Goal: Task Accomplishment & Management: Use online tool/utility

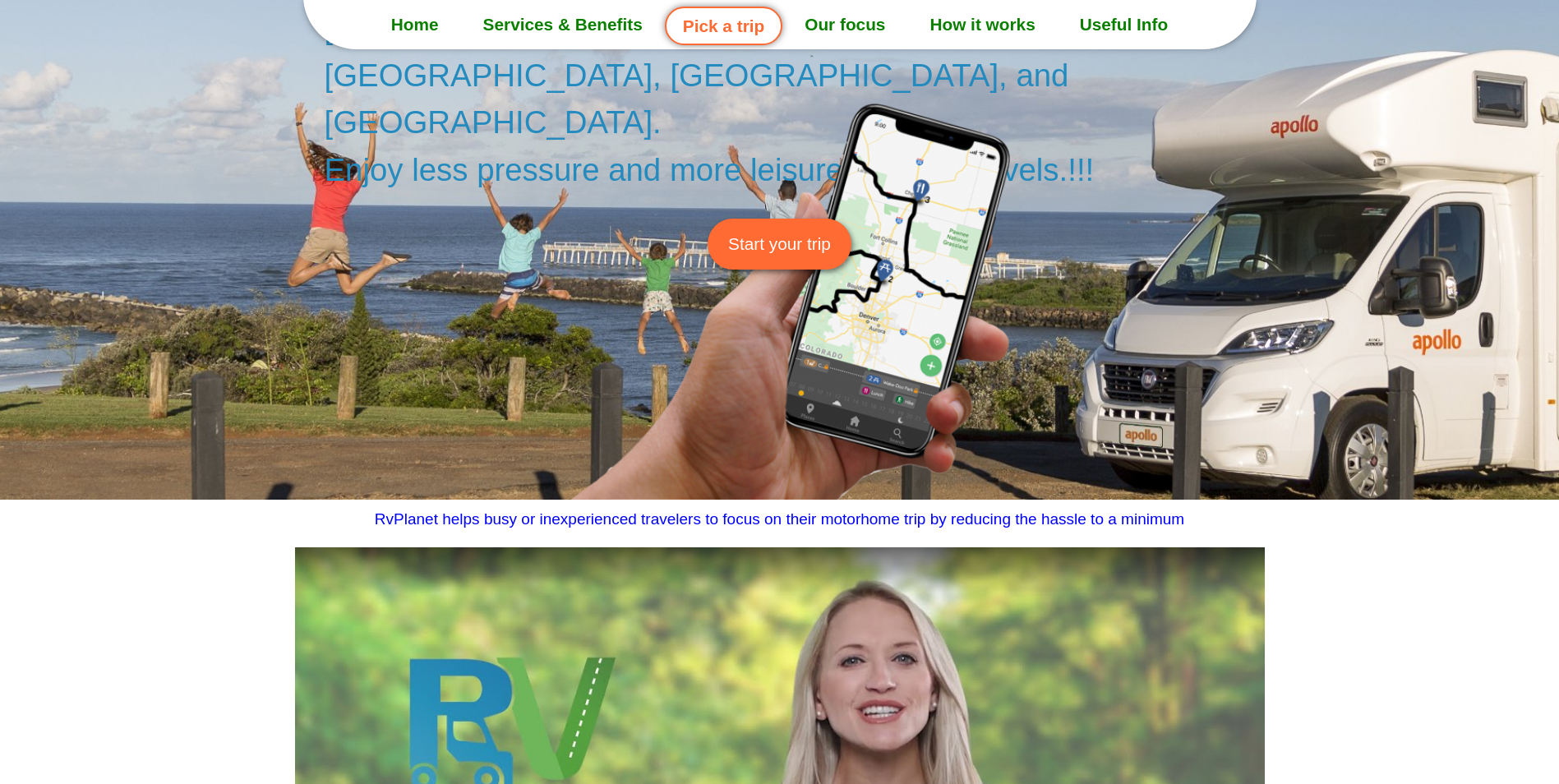
scroll to position [247, 0]
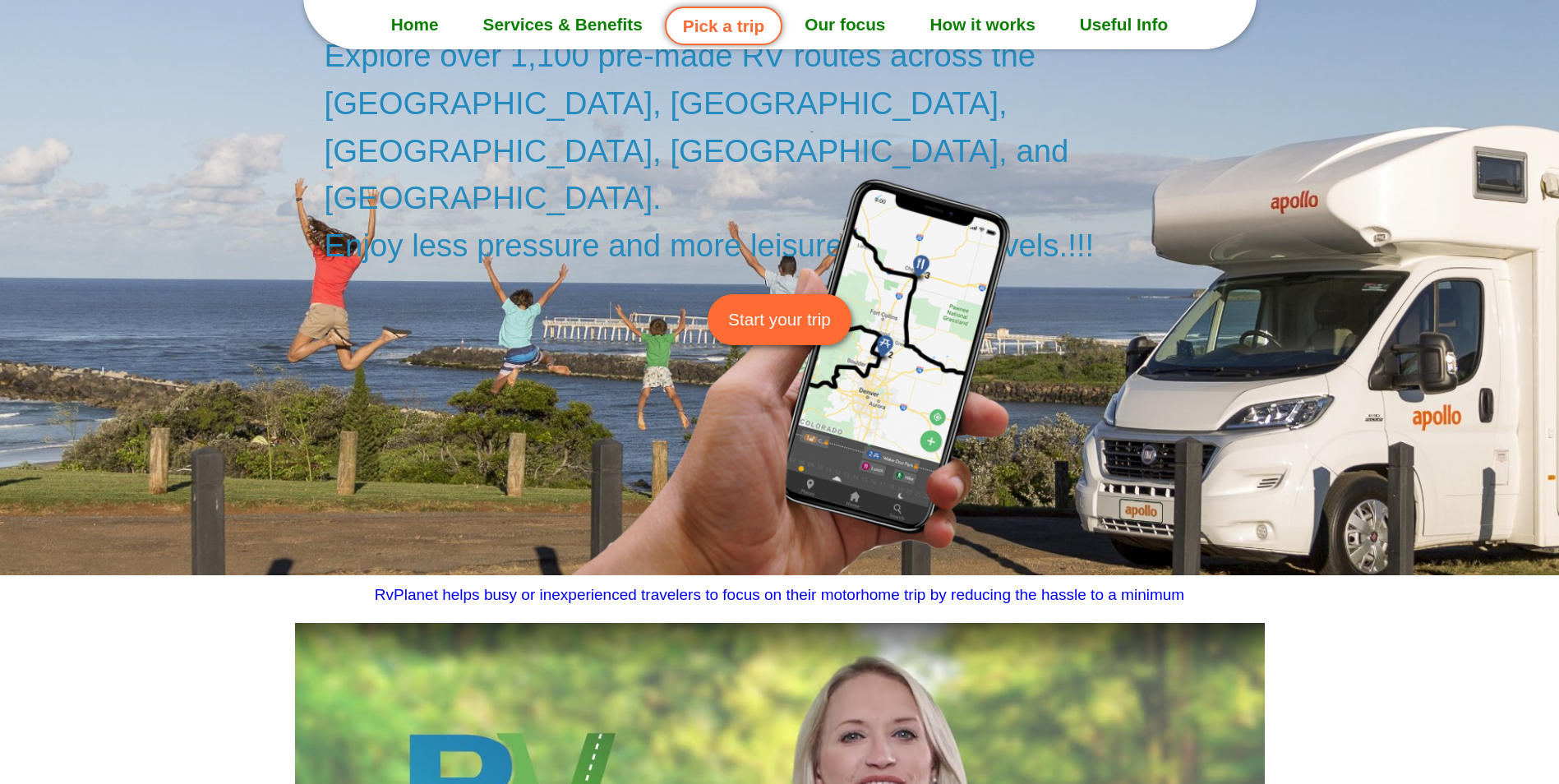
click at [555, 41] on link "Services & Benefits" at bounding box center [562, 24] width 203 height 41
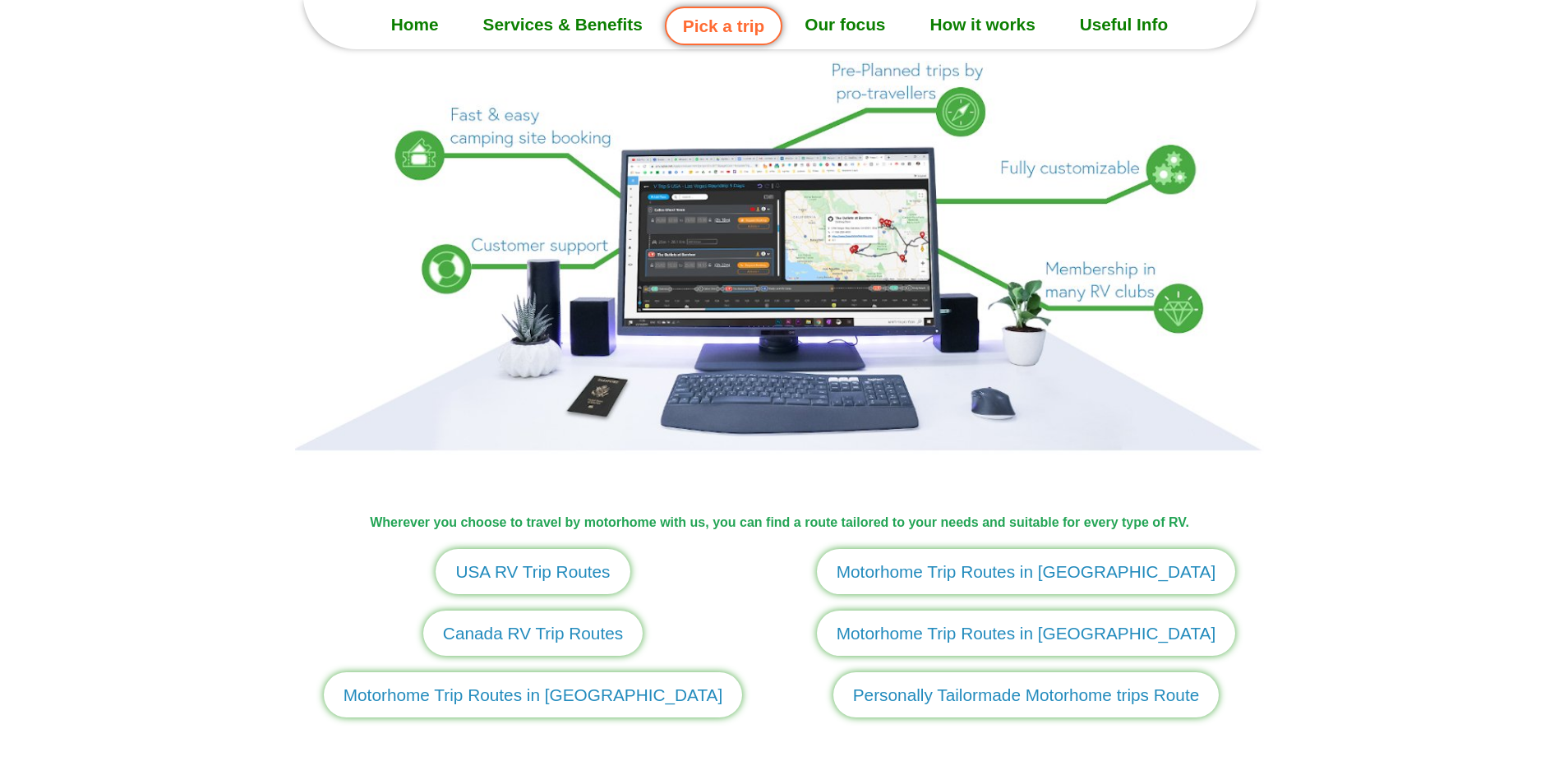
scroll to position [1634, 0]
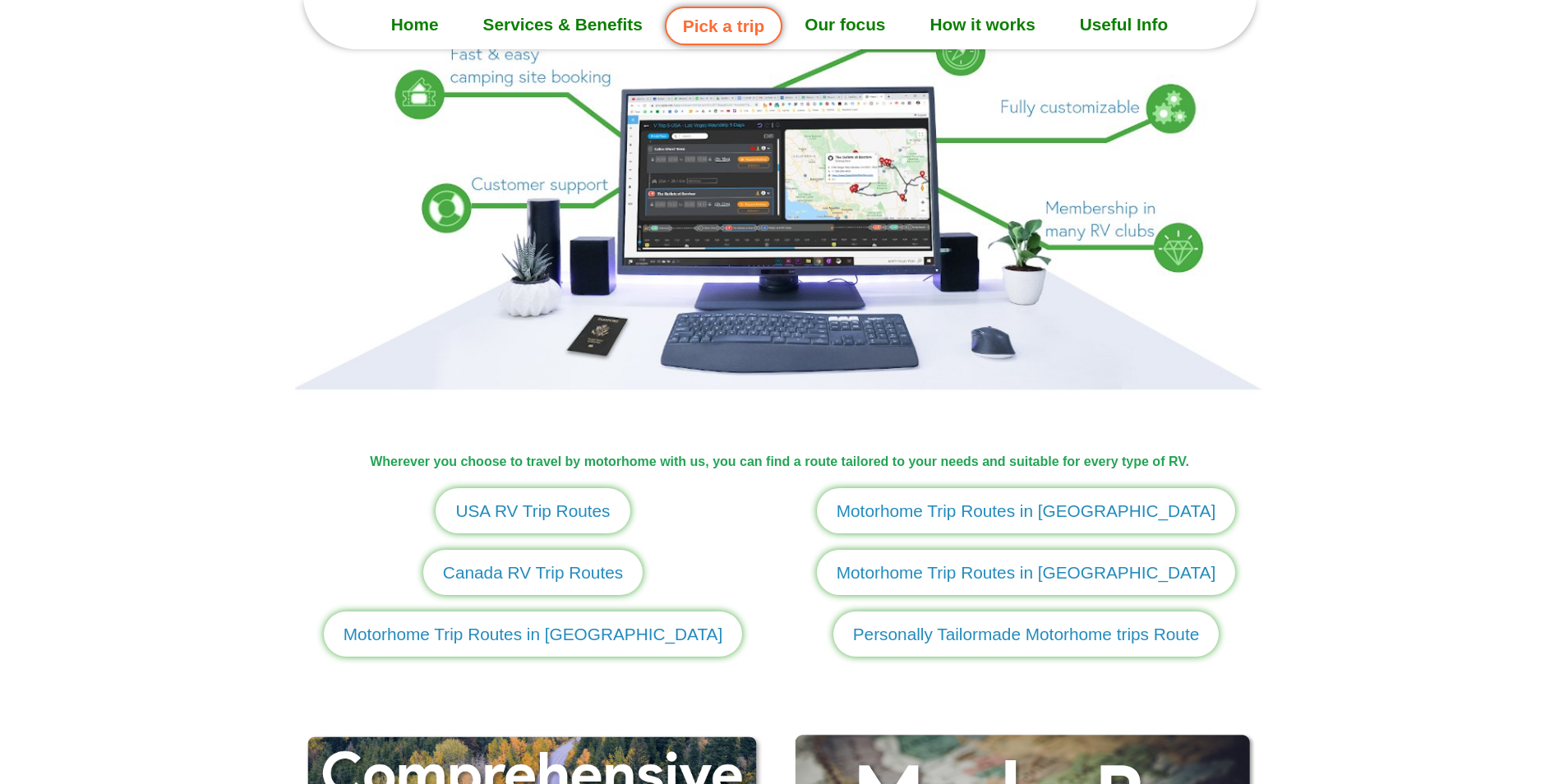
click at [546, 507] on span "USA RV Trip Routes" at bounding box center [532, 511] width 155 height 25
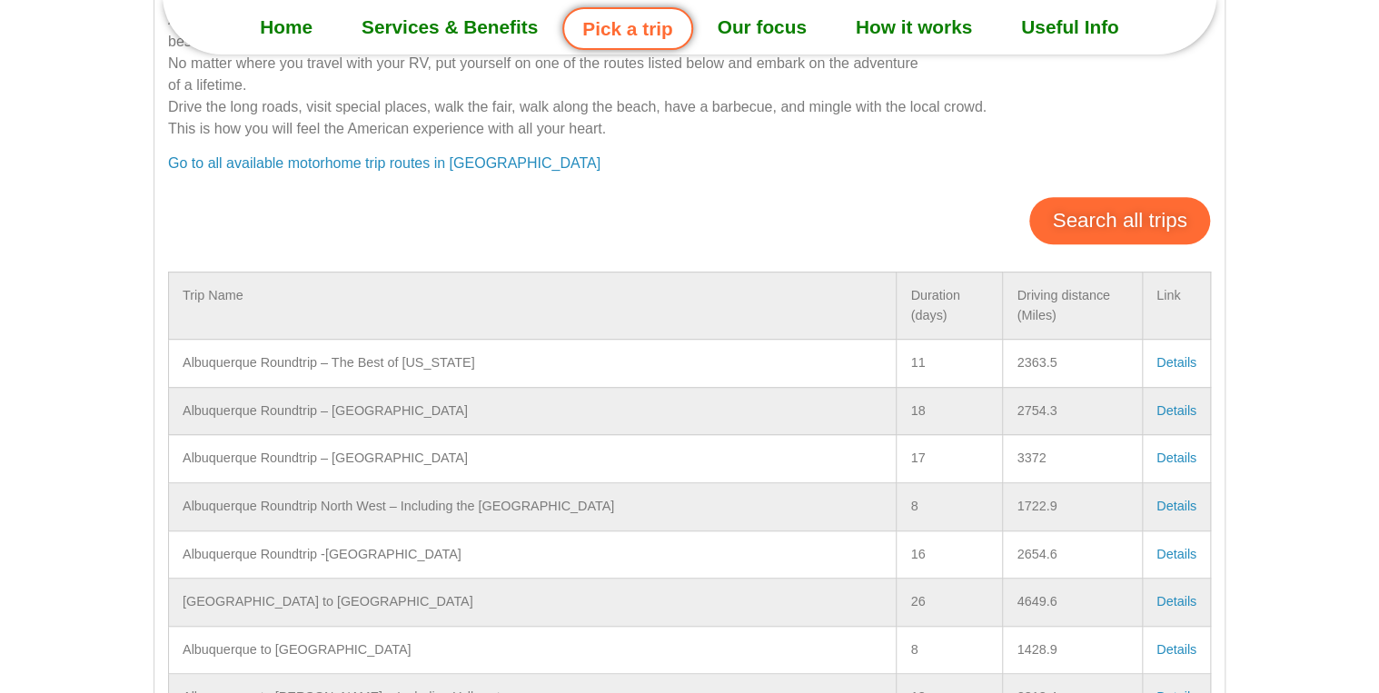
scroll to position [145, 0]
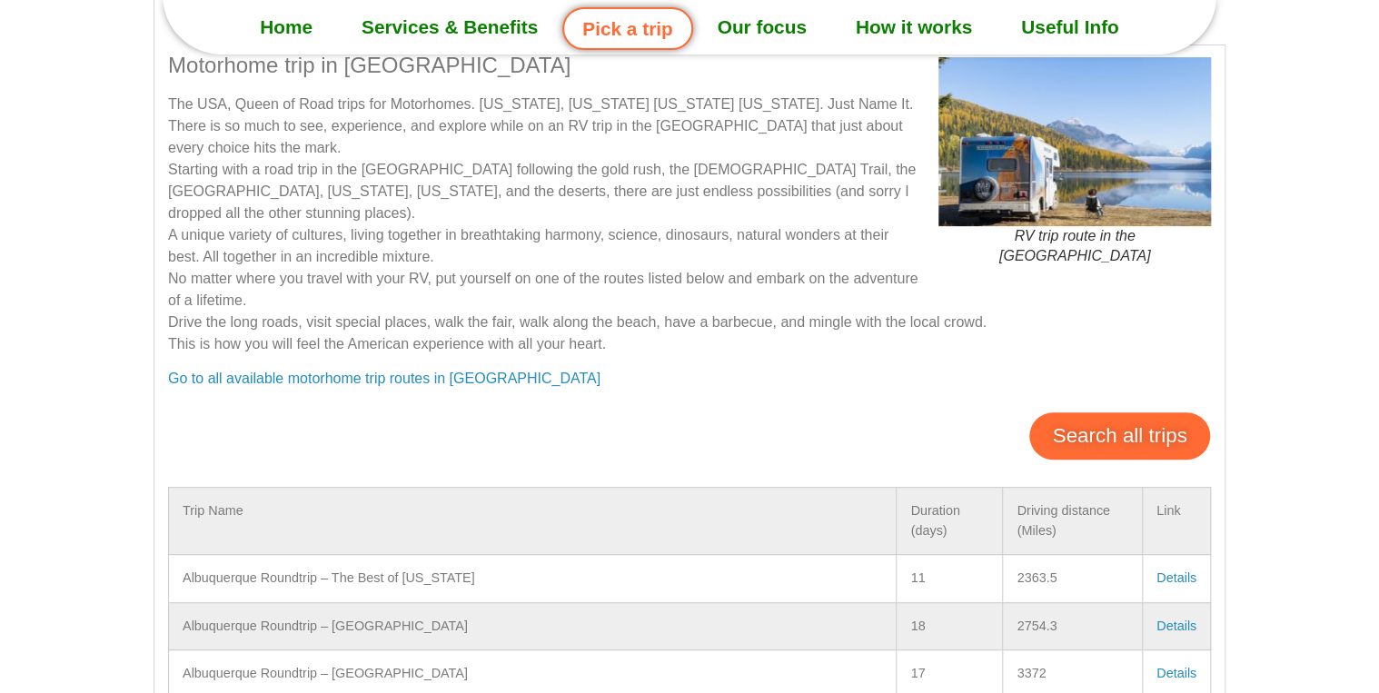
click at [1077, 418] on link "Search all trips" at bounding box center [1119, 436] width 180 height 47
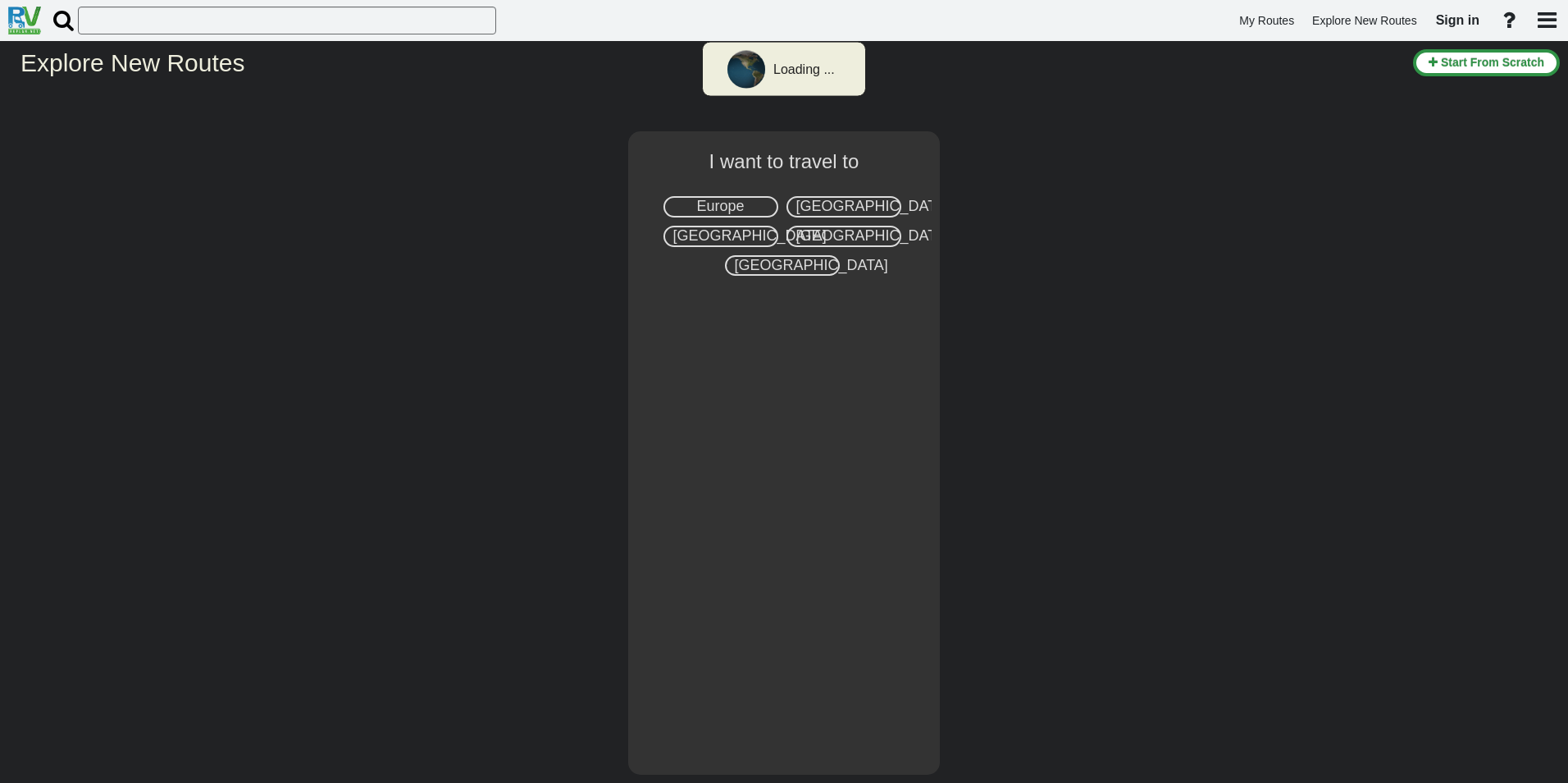
select select "number:2"
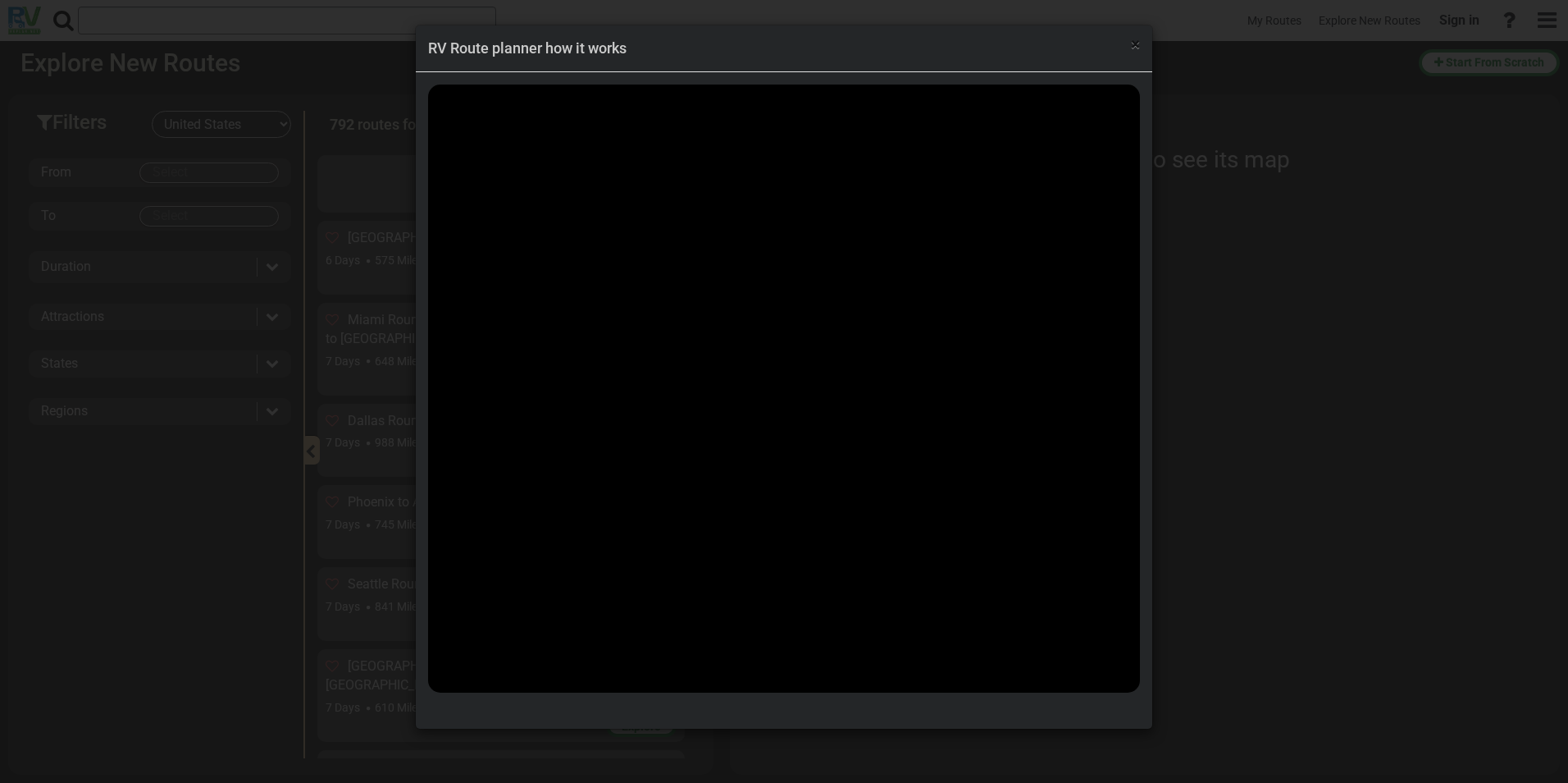
click at [1131, 50] on span "×" at bounding box center [1136, 44] width 9 height 20
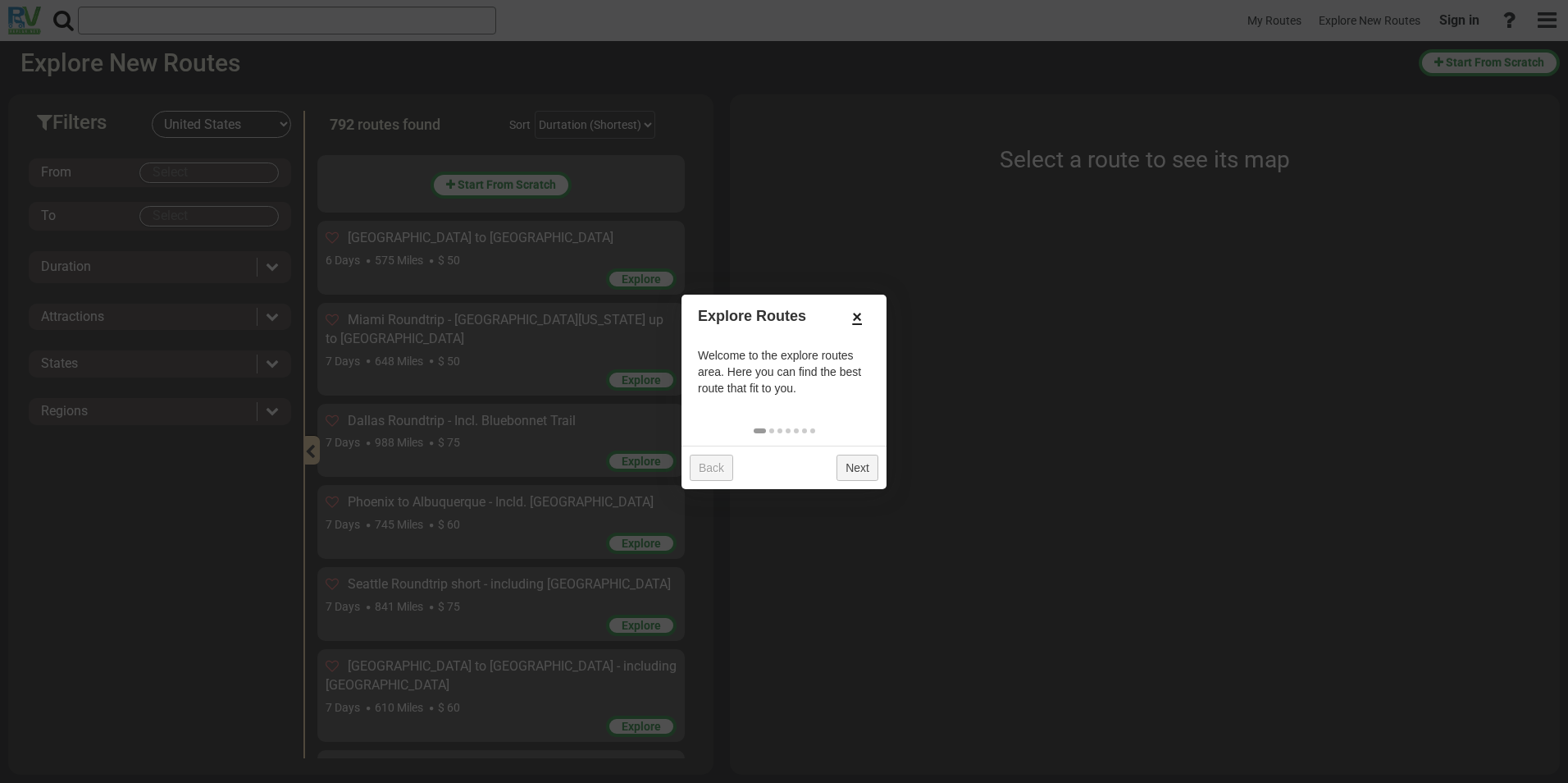
click at [859, 313] on link "×" at bounding box center [857, 316] width 26 height 28
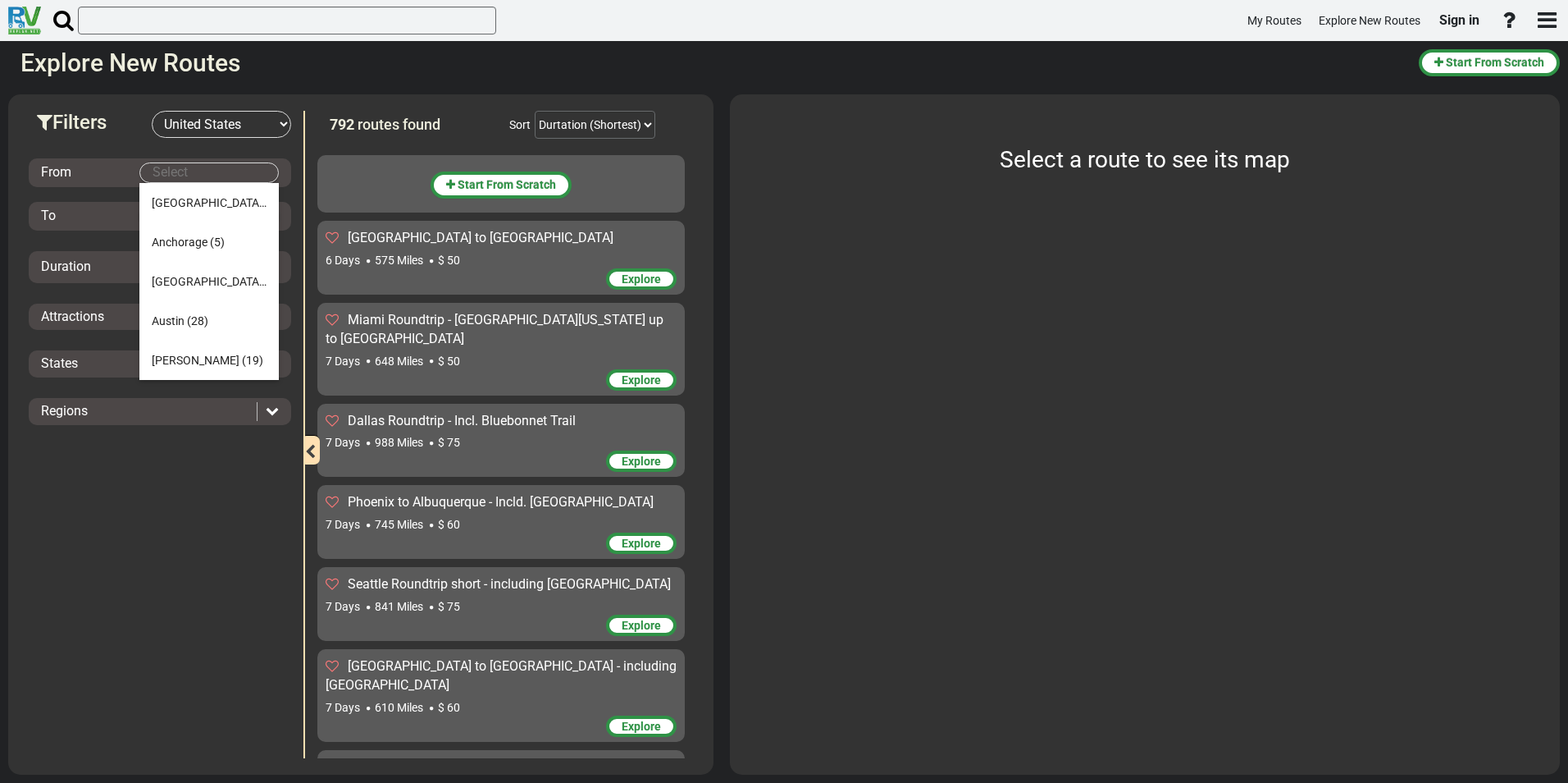
click at [255, 178] on body "My Routes Explore New Routes Sign in ×" at bounding box center [784, 391] width 1568 height 783
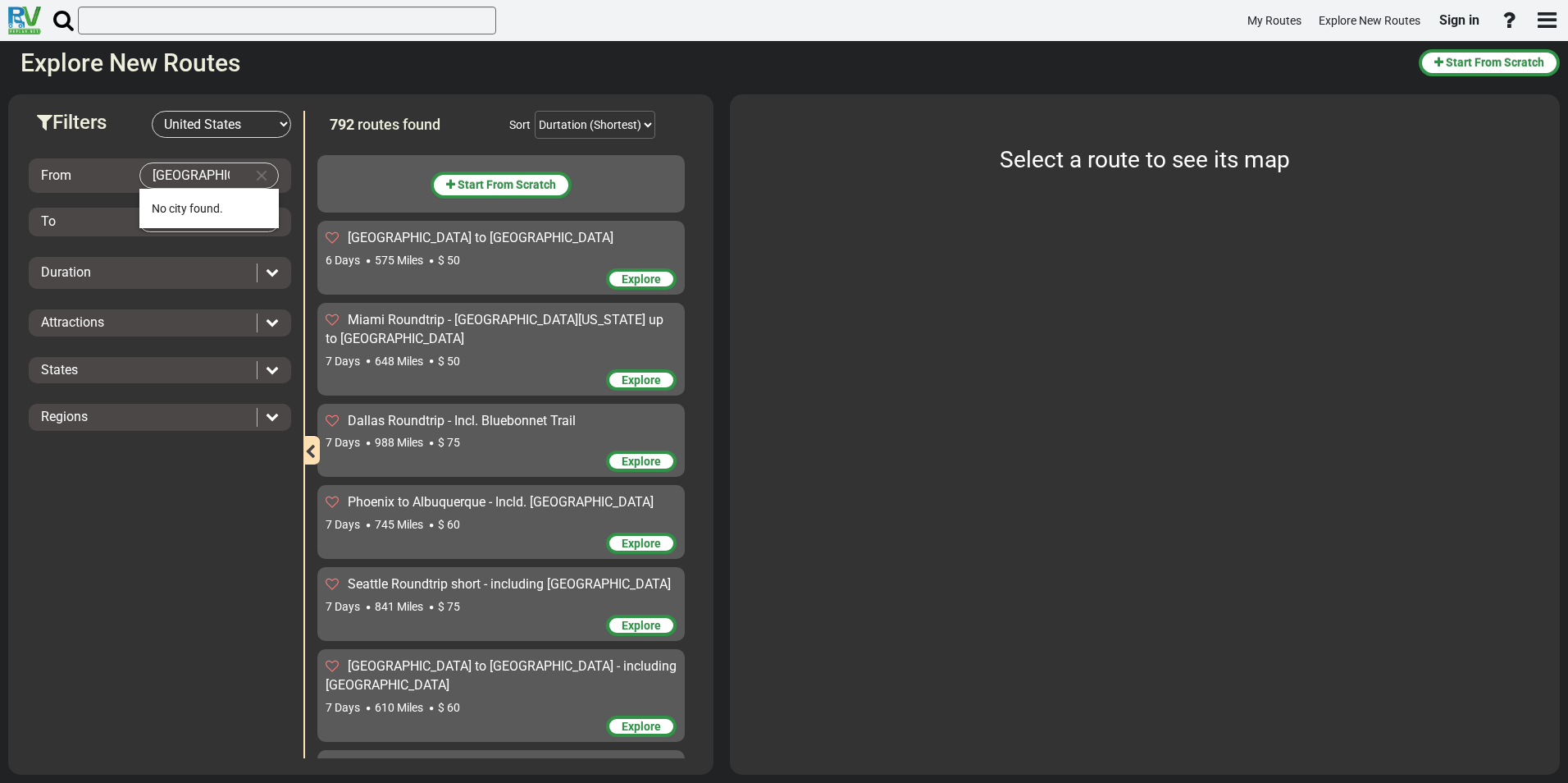
type input "[GEOGRAPHIC_DATA],[GEOGRAPHIC_DATA]"
drag, startPoint x: 255, startPoint y: 178, endPoint x: 147, endPoint y: 169, distance: 108.4
click at [257, 174] on button "Clear Input" at bounding box center [261, 175] width 24 height 24
type input "m"
type input "s"
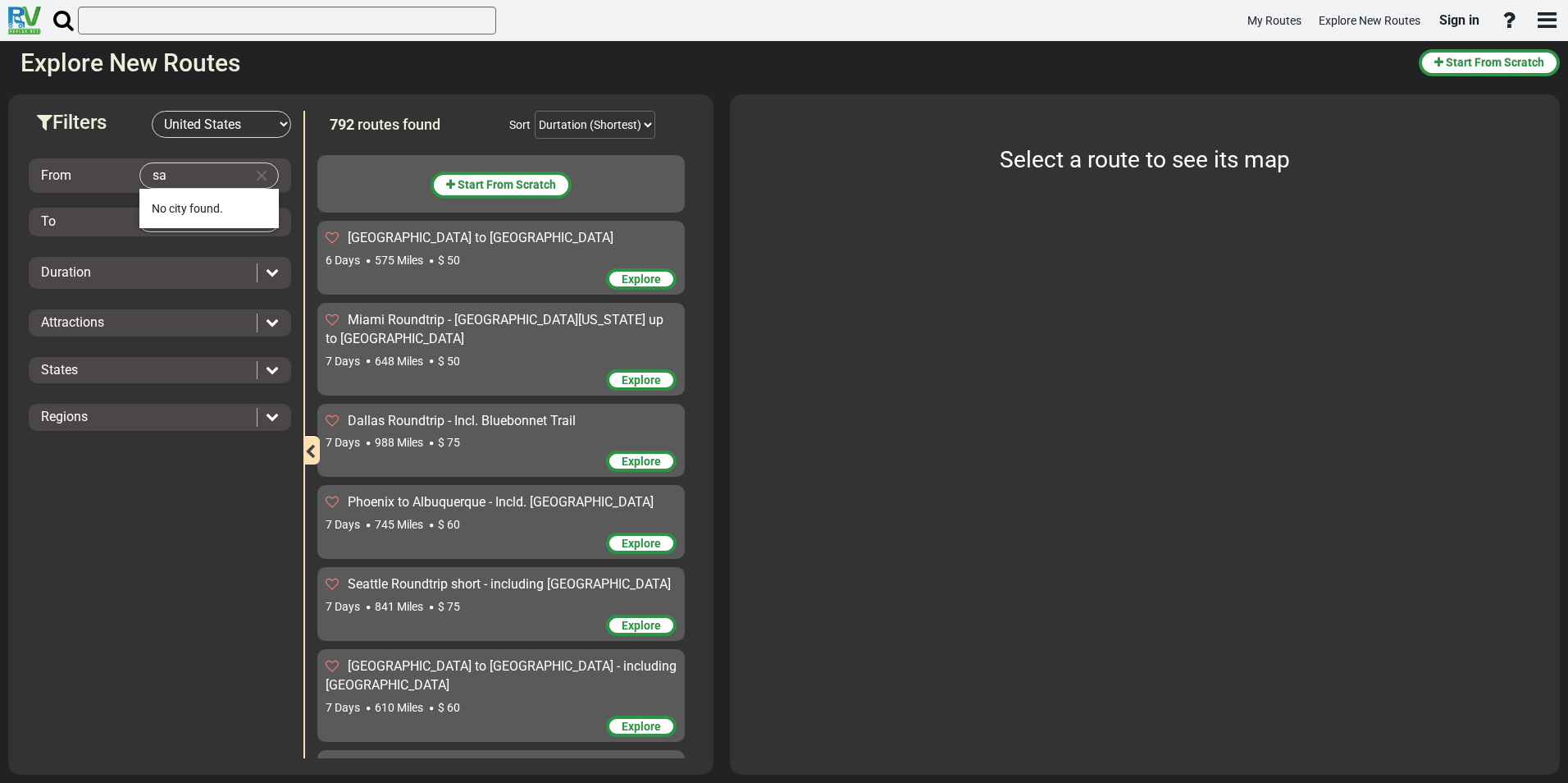
type input "s"
click at [205, 205] on span "[PERSON_NAME]" at bounding box center [182, 209] width 61 height 14
type input "[GEOGRAPHIC_DATA]"
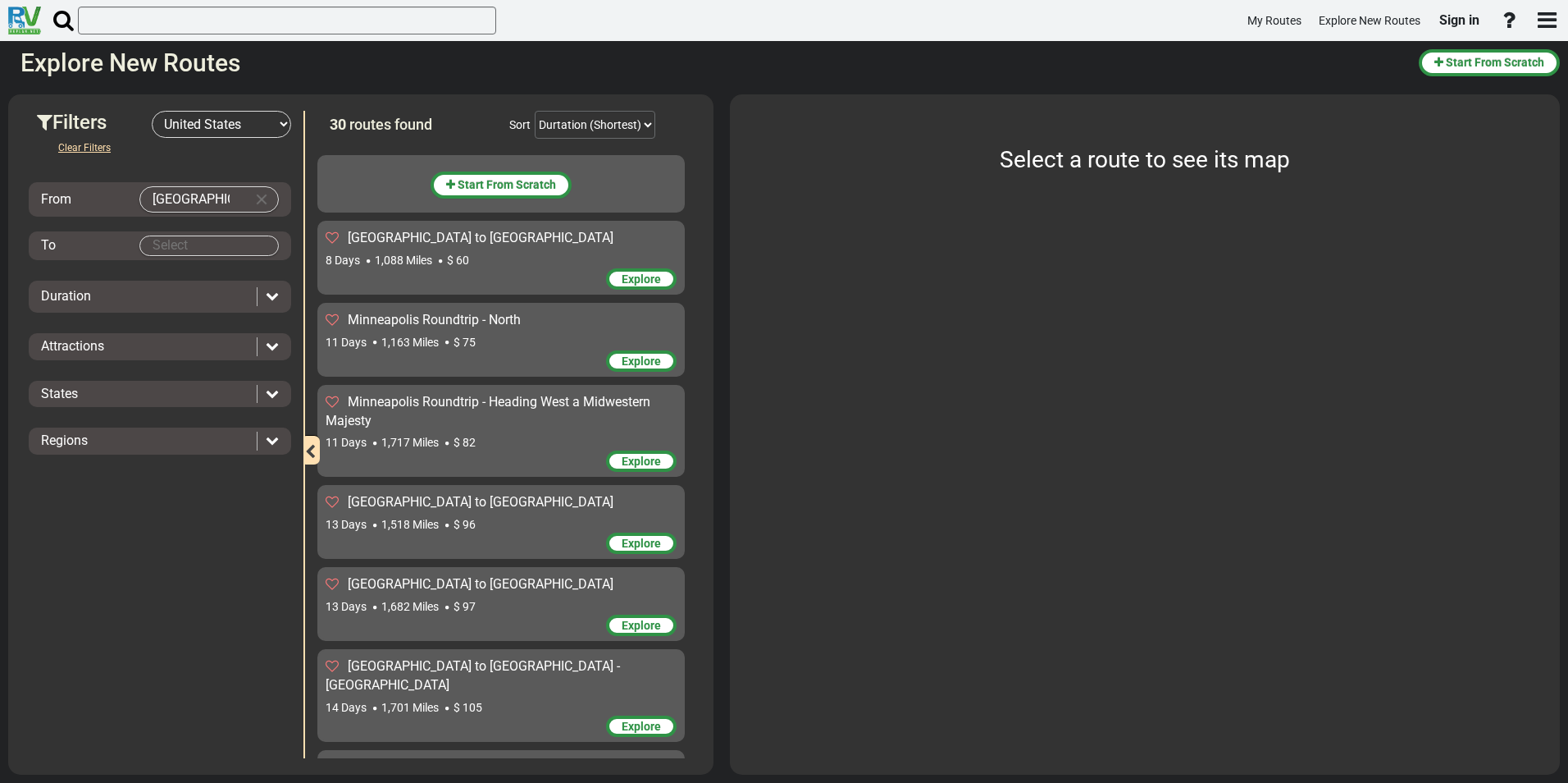
click at [183, 238] on body "My Routes Explore New Routes Sign in ×" at bounding box center [784, 391] width 1568 height 783
drag, startPoint x: 213, startPoint y: 247, endPoint x: 108, endPoint y: 251, distance: 105.1
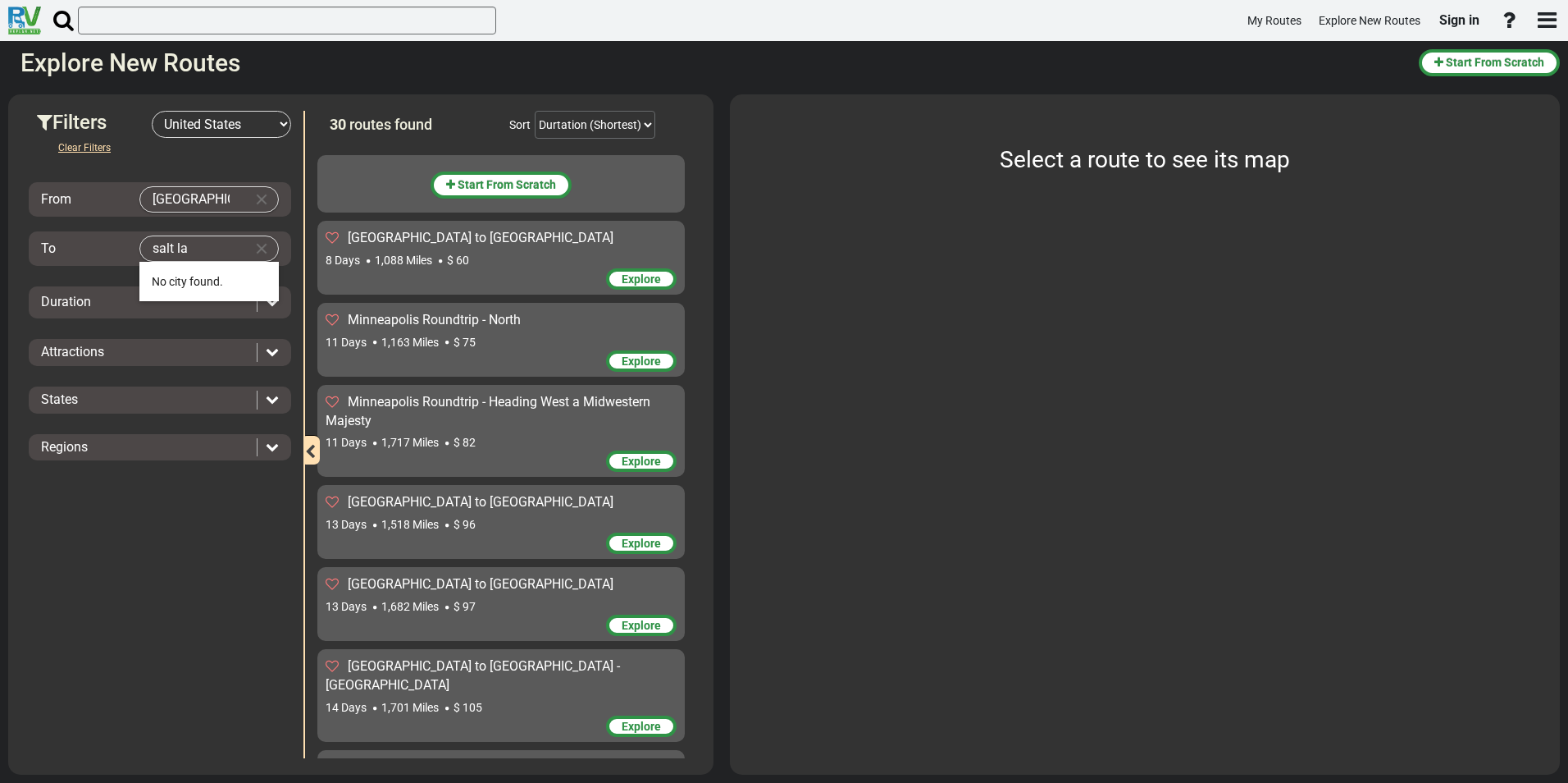
drag, startPoint x: 193, startPoint y: 251, endPoint x: 118, endPoint y: 246, distance: 75.2
click at [118, 246] on body "My Routes Explore New Routes Sign in ×" at bounding box center [784, 391] width 1568 height 783
type input "r"
type input "s"
type input "rapid"
